Goal: Task Accomplishment & Management: Complete application form

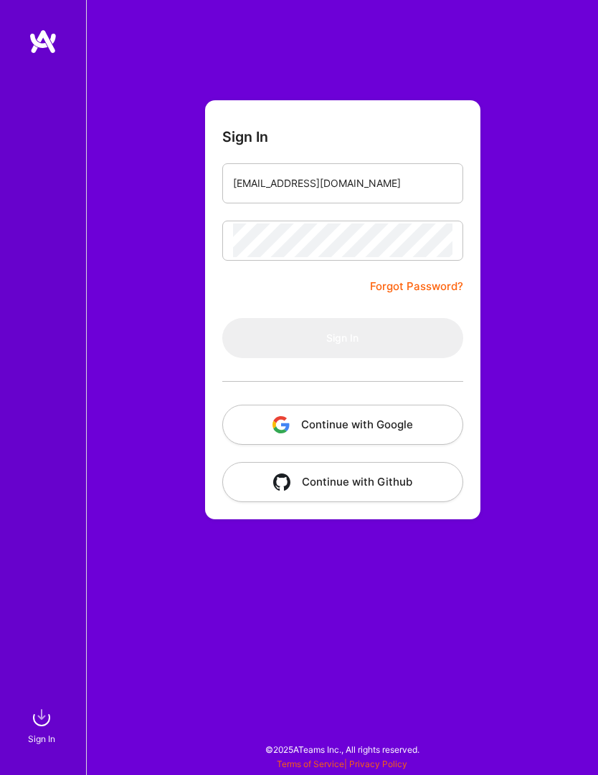
type input "[EMAIL_ADDRESS][DOMAIN_NAME]"
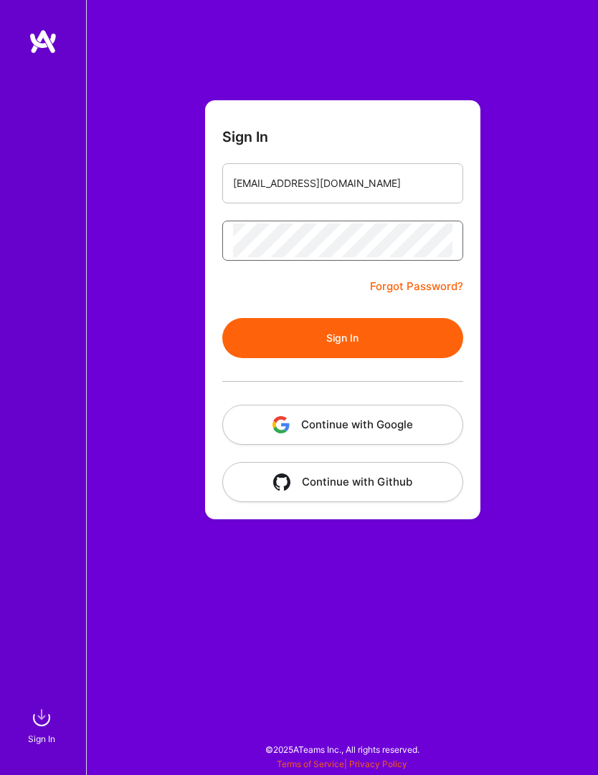
click at [342, 337] on button "Sign In" at bounding box center [342, 338] width 241 height 40
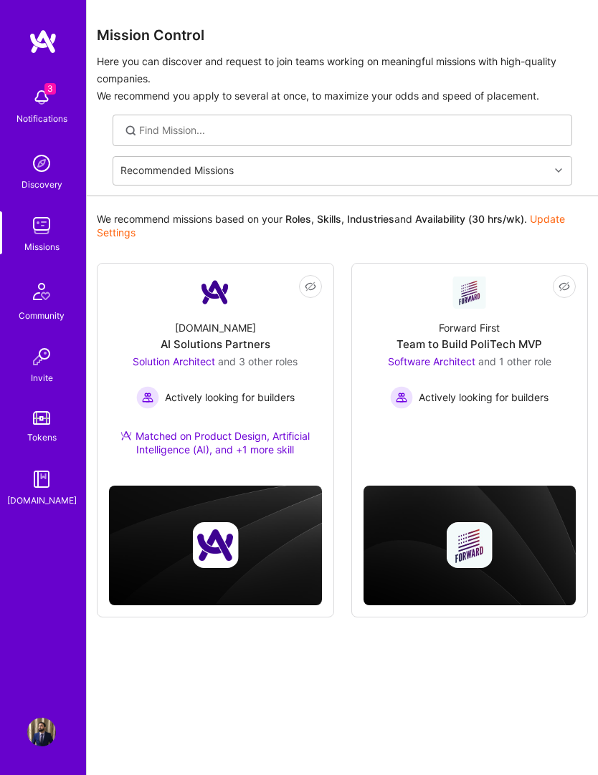
click at [514, 307] on link "Not Interested Forward First Team to Build PoliTech MVP Software Architect and …" at bounding box center [469, 354] width 213 height 159
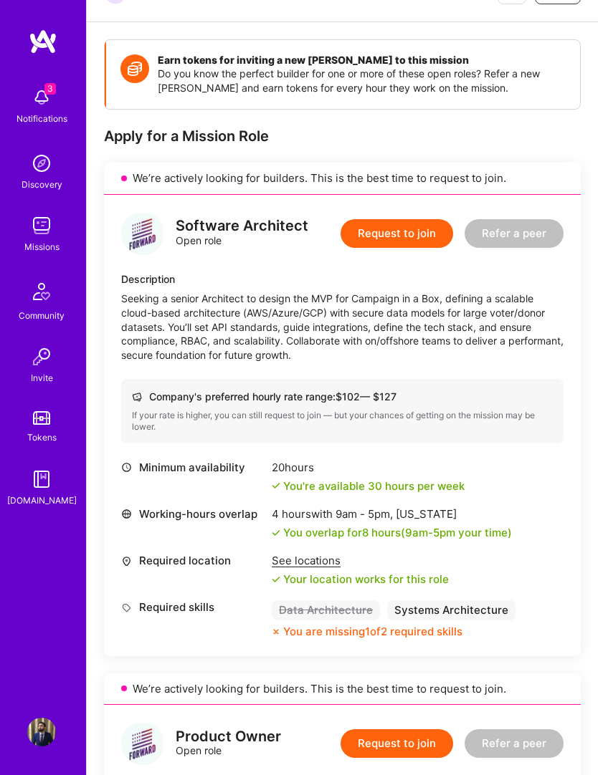
scroll to position [244, 0]
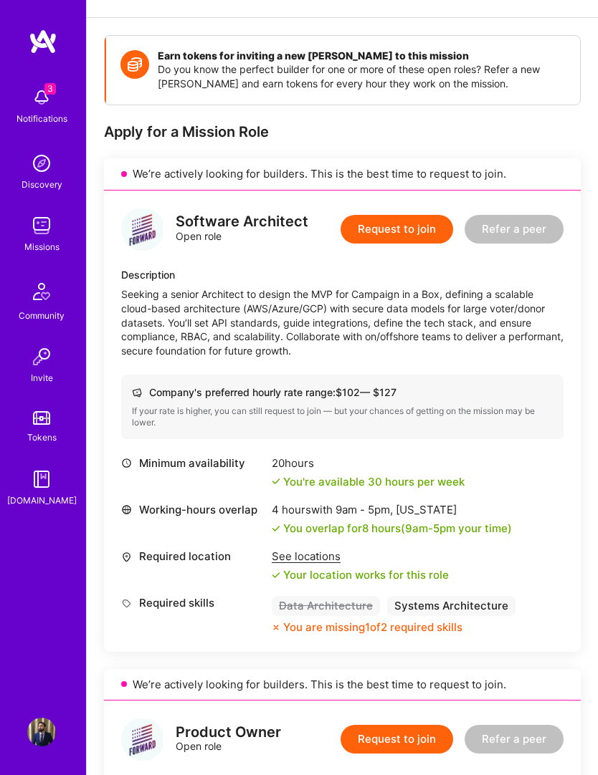
click at [436, 229] on button "Request to join" at bounding box center [396, 229] width 112 height 29
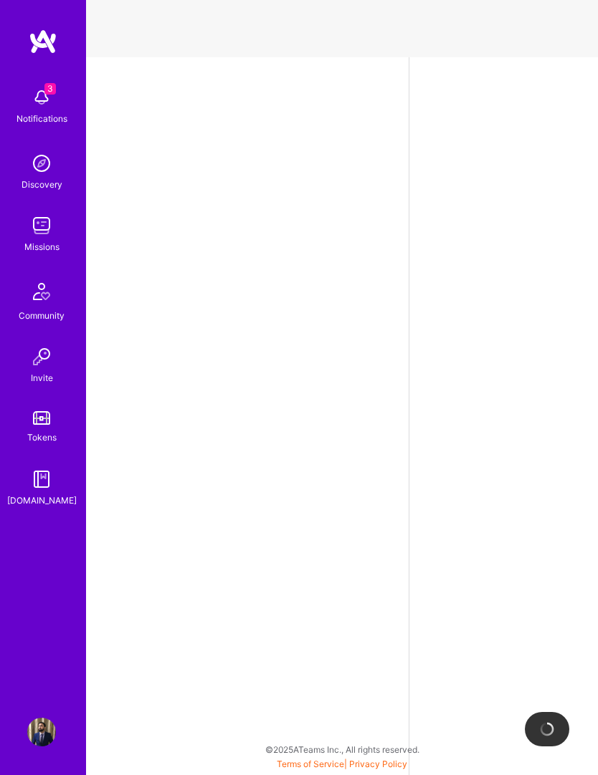
select select "US"
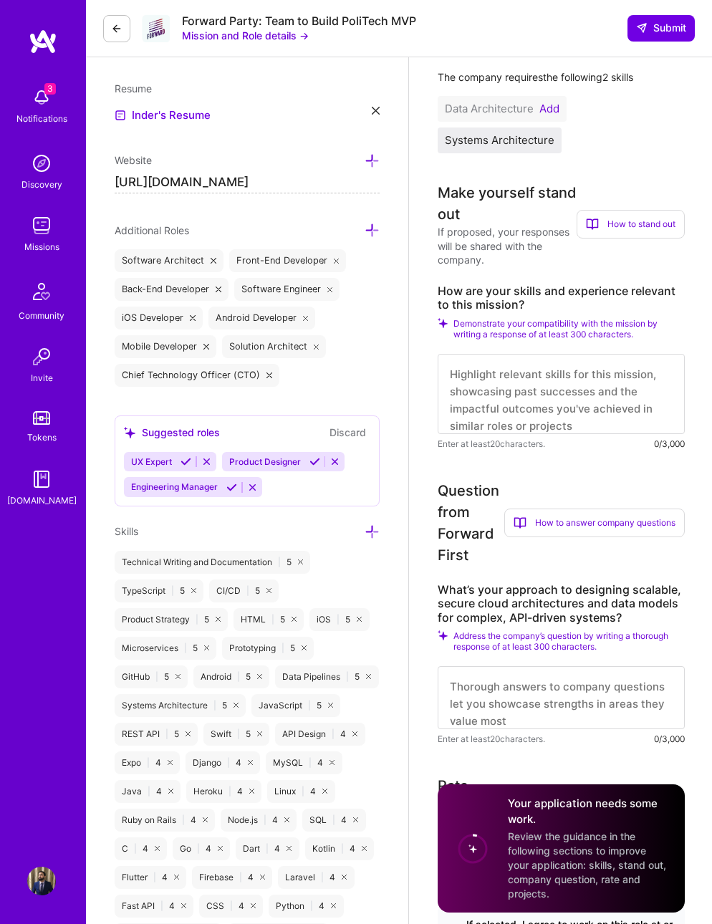
scroll to position [373, 0]
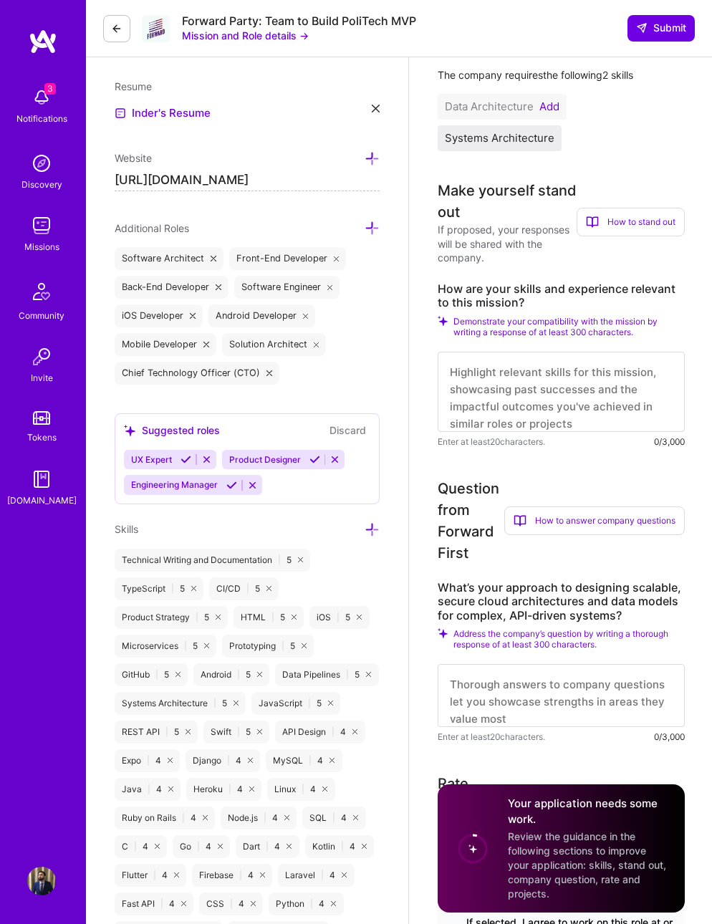
click at [597, 378] on textarea at bounding box center [561, 392] width 247 height 80
click at [597, 384] on textarea at bounding box center [561, 392] width 247 height 80
paste textarea "I possess extensive experience with a diverse range of technology stacks. My ex…"
type textarea "I possess extensive experience with a diverse range of technology stacks. My ex…"
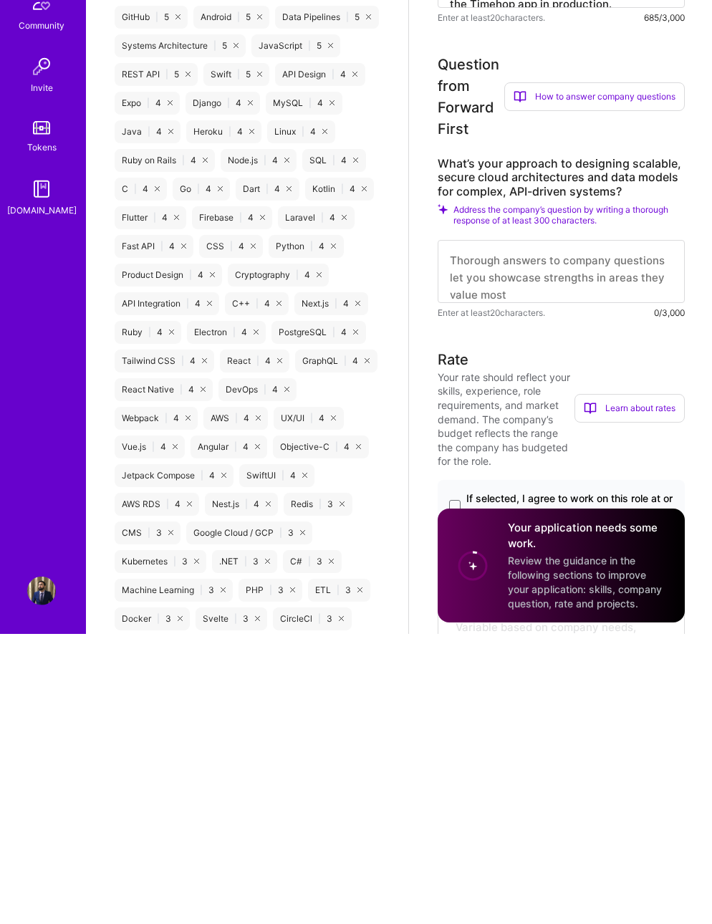
scroll to position [756, 0]
